Goal: Transaction & Acquisition: Purchase product/service

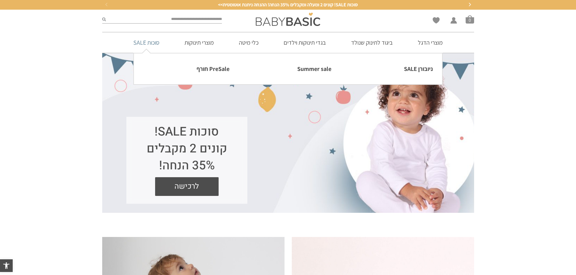
click at [147, 42] on link "סוכות SALE" at bounding box center [146, 42] width 44 height 21
click at [203, 73] on link "PreSale חורף" at bounding box center [186, 69] width 86 height 13
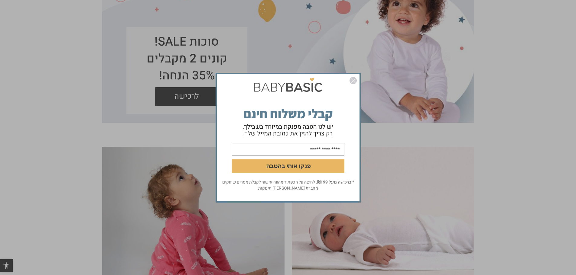
scroll to position [91, 0]
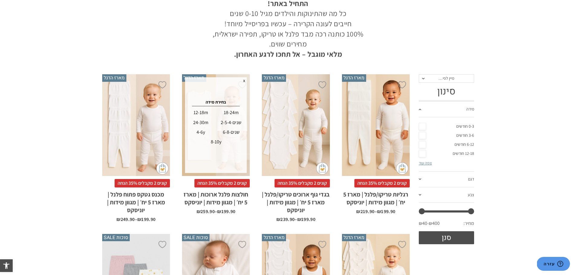
click at [235, 121] on div "2-5-4-שנים" at bounding box center [230, 123] width 29 height 10
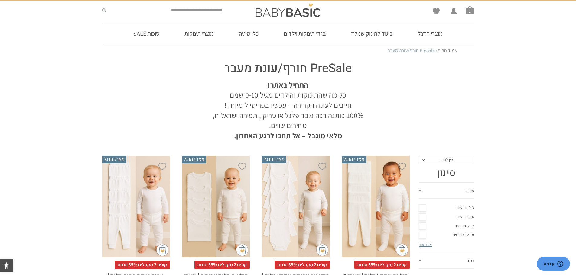
scroll to position [92, 0]
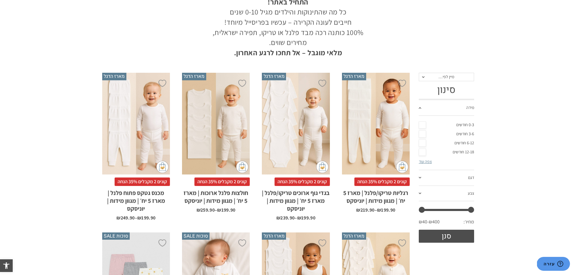
click at [232, 120] on div "x בחירת מידה 12-18m 18-24m 24-30m 2-5-4-שנים 4-6y 6-8-שנים 8-10y" at bounding box center [216, 124] width 68 height 102
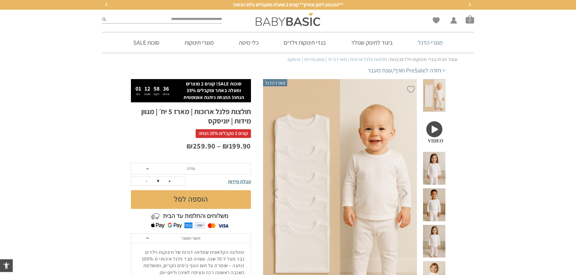
click at [439, 40] on link "מוצרי הדגל" at bounding box center [430, 42] width 43 height 21
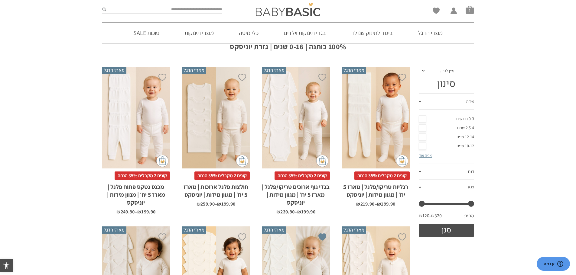
scroll to position [70, 0]
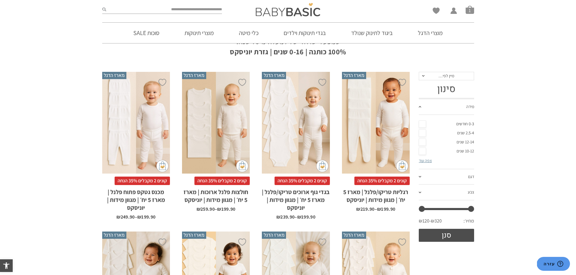
click at [212, 142] on div "x בחירת מידה 12-18m 18-24m 24-30m 2-5-4-שנים 4-6y 6-8-שנים 8-10y" at bounding box center [216, 123] width 68 height 102
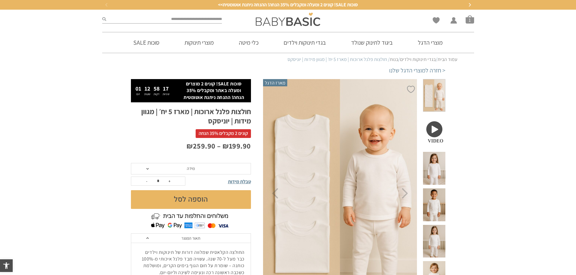
click at [208, 167] on span "מידה" at bounding box center [191, 168] width 120 height 11
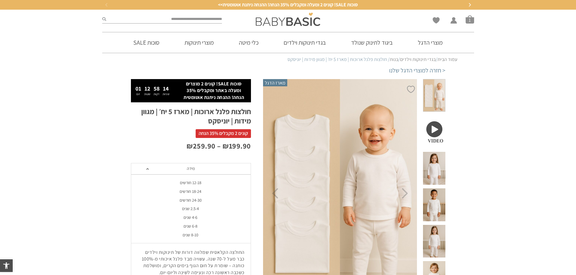
click at [194, 206] on li "2.5-4 שנים" at bounding box center [191, 209] width 120 height 9
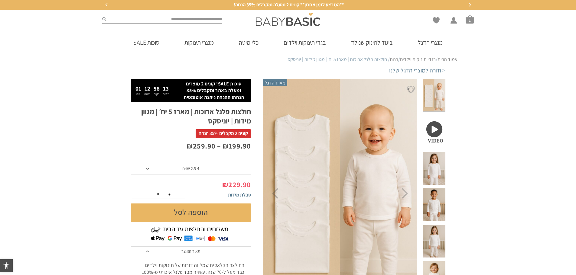
click at [192, 215] on button "הוספה לסל" at bounding box center [191, 213] width 120 height 19
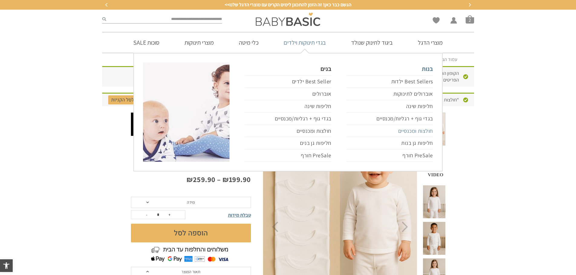
click at [404, 134] on link "חולצות ומכנסיים" at bounding box center [389, 131] width 86 height 12
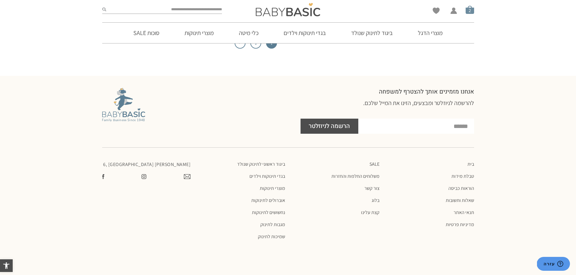
click at [467, 11] on span "סל קניות" at bounding box center [469, 9] width 8 height 8
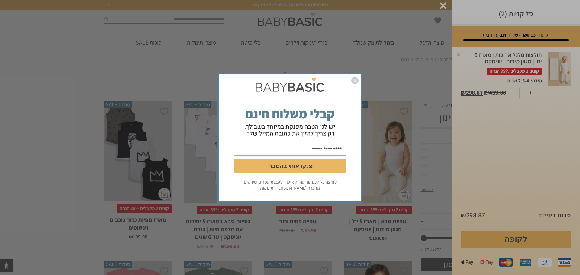
click at [355, 79] on img "סגור" at bounding box center [354, 80] width 7 height 7
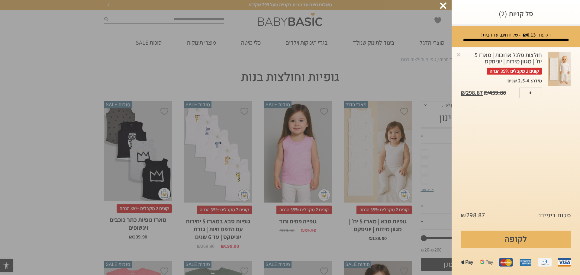
click at [441, 6] on div at bounding box center [443, 5] width 7 height 7
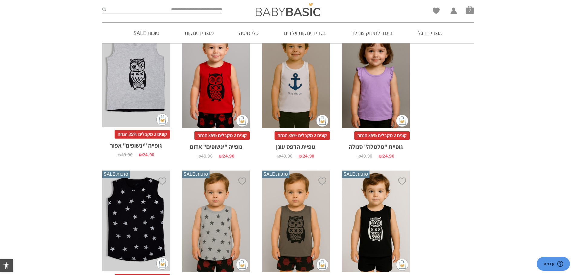
scroll to position [544, 0]
